Goal: Task Accomplishment & Management: Complete application form

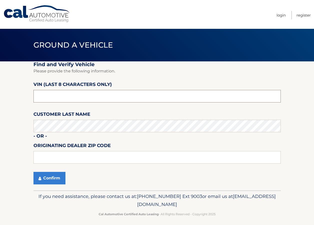
click at [70, 99] on input "text" at bounding box center [158, 96] width 248 height 13
type input "n*******"
type input "NT159982"
click at [42, 178] on button "Confirm" at bounding box center [50, 178] width 32 height 13
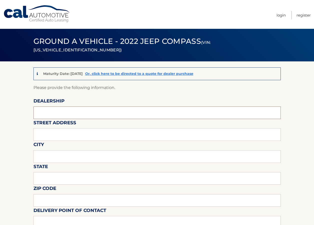
click at [72, 112] on input "text" at bounding box center [158, 112] width 248 height 13
type input "ReedmanToll"
type input "1700 E [PERSON_NAME]"
type input "LANGHORNE"
type input "PA"
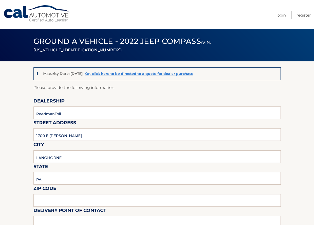
type input "19047"
type input "[PERSON_NAME]"
type input "8009198200"
type input "REEDMANTOLLTRANSPORTERS@GMAIL.COM"
type input "STEVE NOWA"
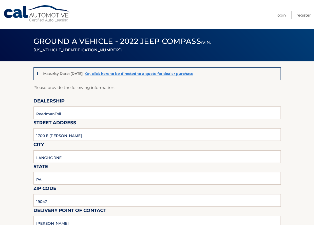
type input "8009198200"
type input "REEDMANTOLLTRANSPORTERS@GMAIL.COM"
type input "MARY RICHARDS"
type input "MRICHARDS@REEDMANTOLL.COM"
type input "PICKUP 9-4 MON-FRI, 9-2 SAT, BLDG 19 FOR KEYS"
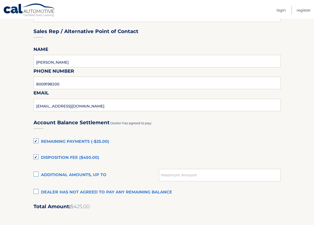
scroll to position [250, 0]
click at [38, 140] on label "Remaining Payments (-$25.00)" at bounding box center [158, 141] width 248 height 10
click at [0, 0] on input "Remaining Payments (-$25.00)" at bounding box center [0, 0] width 0 height 0
click at [36, 156] on label "Disposition Fee ($450.00)" at bounding box center [158, 157] width 248 height 10
click at [0, 0] on input "Disposition Fee ($450.00)" at bounding box center [0, 0] width 0 height 0
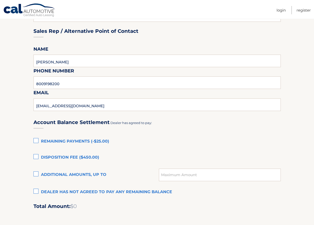
click at [36, 190] on label "Dealer has not agreed to pay any remaining balance" at bounding box center [158, 192] width 248 height 10
click at [0, 0] on input "Dealer has not agreed to pay any remaining balance" at bounding box center [0, 0] width 0 height 0
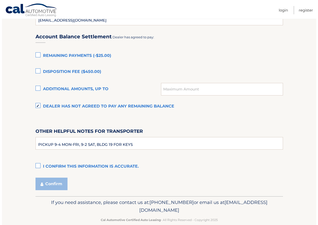
scroll to position [345, 0]
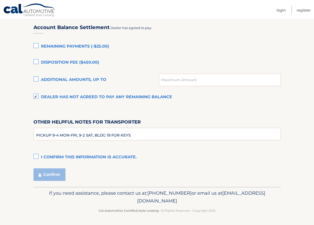
click at [37, 156] on label "I confirm this information is accurate." at bounding box center [158, 157] width 248 height 10
click at [0, 0] on input "I confirm this information is accurate." at bounding box center [0, 0] width 0 height 0
click at [45, 176] on button "Confirm" at bounding box center [50, 174] width 32 height 13
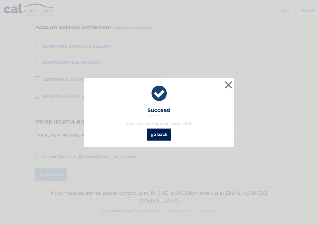
click at [157, 136] on link "go back" at bounding box center [159, 134] width 25 height 12
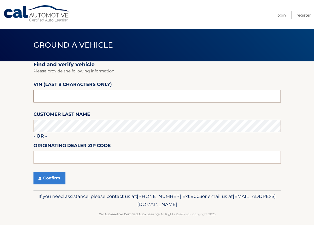
click at [49, 93] on input "text" at bounding box center [158, 96] width 248 height 13
type input "NC205391"
click at [49, 176] on button "Confirm" at bounding box center [50, 178] width 32 height 13
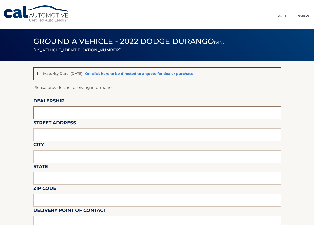
click at [80, 116] on input "text" at bounding box center [158, 112] width 248 height 13
type input "ReedmanToll"
type input "1700 E [PERSON_NAME]"
type input "LANGHORNE"
type input "PA"
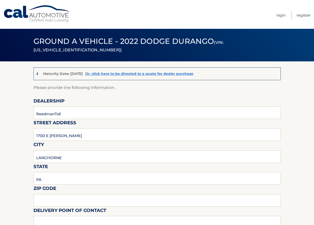
type input "19047"
type input "[PERSON_NAME]"
type input "8009198200"
type input "[EMAIL_ADDRESS][DOMAIN_NAME]"
type input "STEVE NOWA"
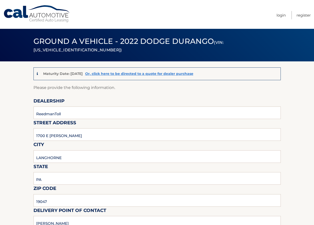
type input "8009198200"
type input "REEDMANTOLLTRANSPORTERS@GMAIL.COM"
type input "MARY RICHARDS"
type input "MRICHARDS@REEDMANTOLL.COM"
type input "PICKUP 9-4 MON-FRI, 9-2 SAT, BLDG 19 FOR KEYS"
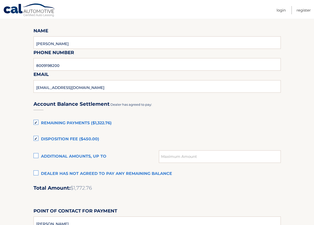
scroll to position [300, 0]
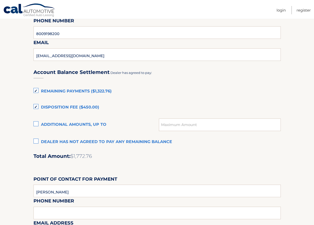
click at [37, 91] on label "Remaining Payments ($1,322.76)" at bounding box center [158, 91] width 248 height 10
click at [0, 0] on input "Remaining Payments ($1,322.76)" at bounding box center [0, 0] width 0 height 0
click at [35, 106] on label "Disposition Fee ($450.00)" at bounding box center [158, 107] width 248 height 10
click at [0, 0] on input "Disposition Fee ($450.00)" at bounding box center [0, 0] width 0 height 0
click at [37, 141] on label "Dealer has not agreed to pay any remaining balance" at bounding box center [158, 142] width 248 height 10
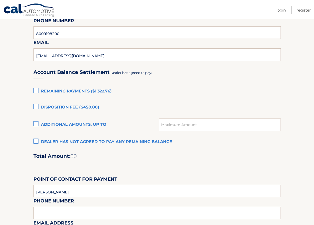
click at [0, 0] on input "Dealer has not agreed to pay any remaining balance" at bounding box center [0, 0] width 0 height 0
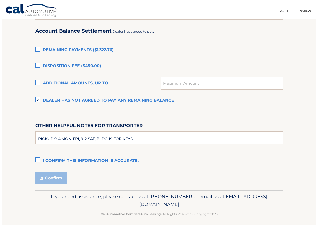
scroll to position [345, 0]
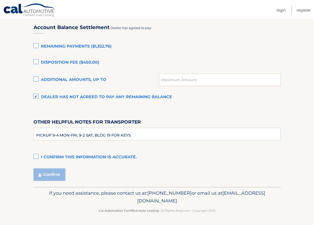
click at [36, 157] on label "I confirm this information is accurate." at bounding box center [158, 157] width 248 height 10
click at [0, 0] on input "I confirm this information is accurate." at bounding box center [0, 0] width 0 height 0
click at [42, 173] on button "Confirm" at bounding box center [50, 174] width 32 height 13
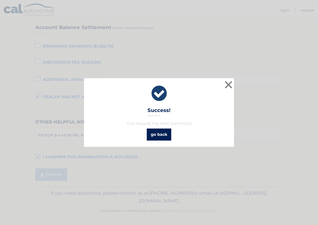
click at [160, 129] on link "go back" at bounding box center [159, 134] width 25 height 12
